Goal: Information Seeking & Learning: Learn about a topic

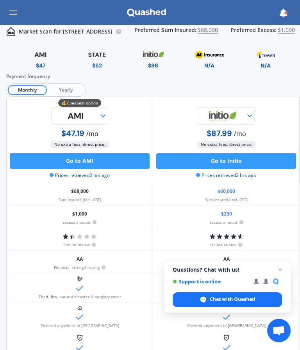
click at [270, 59] on img at bounding box center [265, 55] width 36 height 14
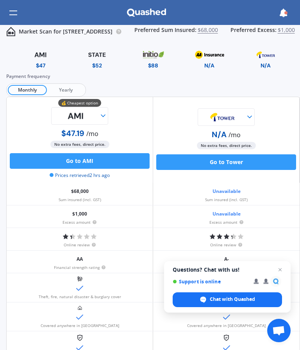
click at [95, 53] on img at bounding box center [97, 55] width 38 height 14
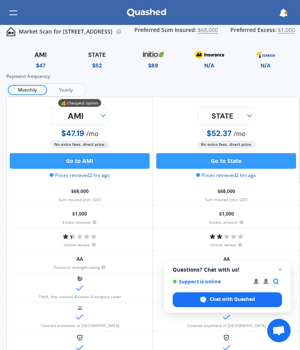
click at [98, 107] on img at bounding box center [75, 116] width 47 height 18
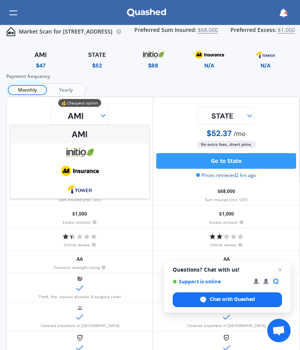
click at [282, 87] on div "Payment frequency Monthly Yearly" at bounding box center [152, 85] width 293 height 24
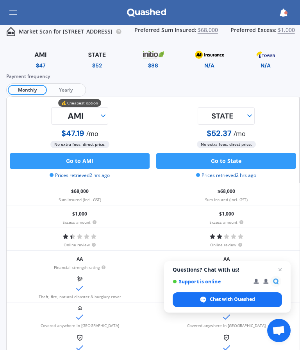
click at [67, 90] on span "Yearly" at bounding box center [65, 90] width 37 height 10
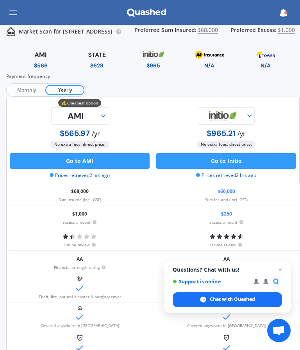
click at [101, 60] on img at bounding box center [97, 55] width 38 height 14
click at [99, 51] on img at bounding box center [97, 55] width 38 height 14
click at [286, 268] on span "Questions? Chat with us! Support is online Chat with Quashed" at bounding box center [227, 286] width 126 height 51
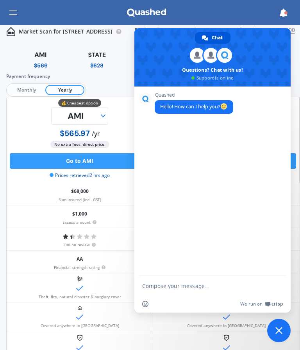
click at [117, 45] on div "$566 $628 $965 N/A N/A" at bounding box center [152, 59] width 293 height 28
click at [240, 14] on div "Market Scan for [STREET_ADDRESS] Preferred Sum Insured: $68,000 Preferred Exces…" at bounding box center [150, 12] width 300 height 25
click at [126, 46] on div "$566 $628 $965 N/A N/A" at bounding box center [152, 59] width 293 height 28
click at [121, 190] on div "$68,000 Sum insured (incl. GST)" at bounding box center [80, 194] width 146 height 22
click at [120, 271] on div "AA Financial strength rating" at bounding box center [80, 262] width 146 height 22
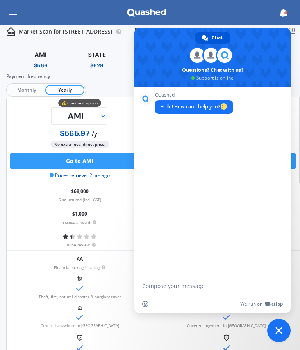
click at [278, 55] on span at bounding box center [212, 57] width 156 height 59
